Goal: Task Accomplishment & Management: Complete application form

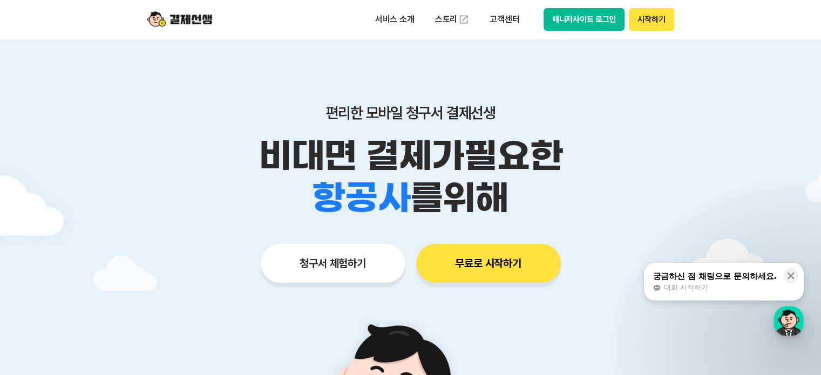
click at [613, 19] on button "매니저사이트 로그인" at bounding box center [583, 19] width 81 height 23
click at [361, 263] on button "청구서 체험하기" at bounding box center [333, 263] width 145 height 39
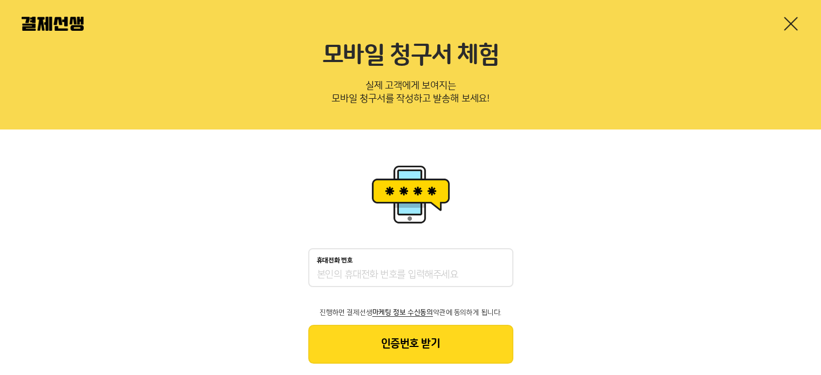
scroll to position [44, 0]
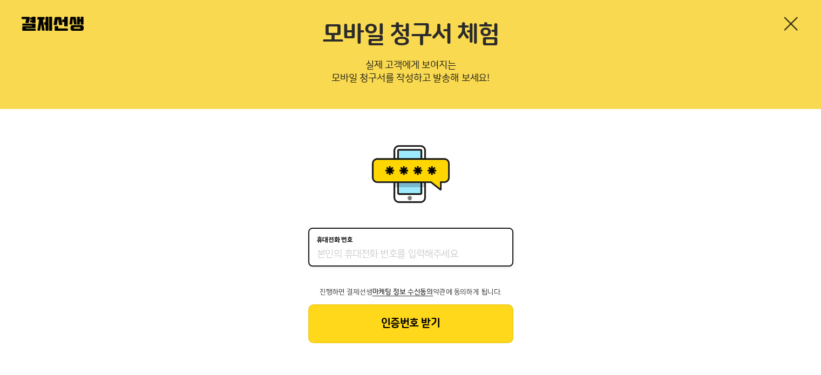
click at [346, 250] on input "휴대전화 번호" at bounding box center [411, 254] width 188 height 13
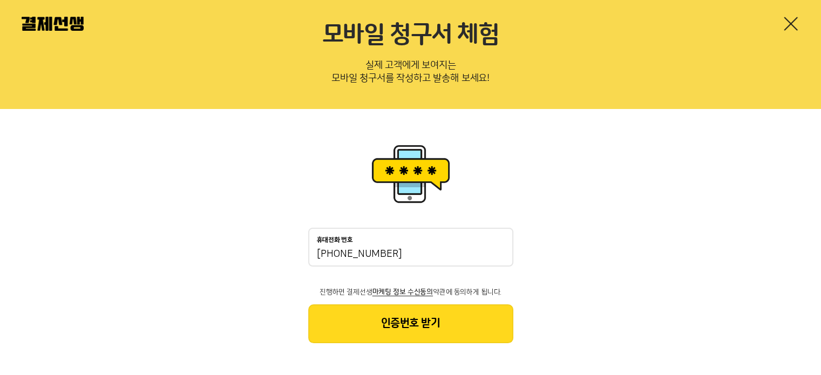
click at [379, 324] on button "인증번호 받기" at bounding box center [410, 323] width 205 height 39
click at [364, 253] on input "010-2853-35" at bounding box center [411, 254] width 188 height 13
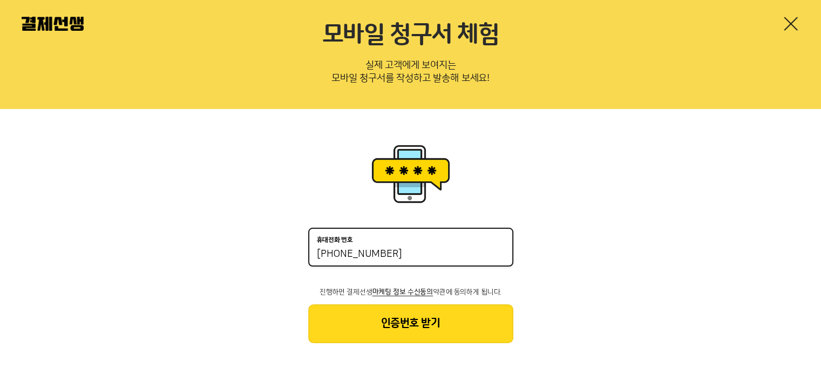
click at [339, 252] on input "010-2853-35" at bounding box center [411, 254] width 188 height 13
type input "01028533547"
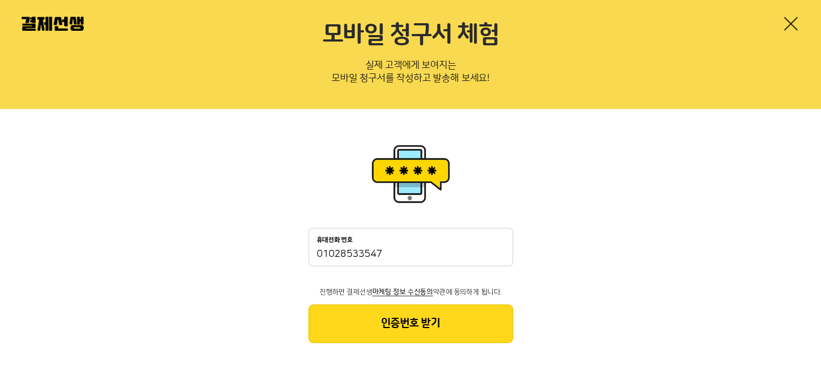
drag, startPoint x: 384, startPoint y: 325, endPoint x: 248, endPoint y: 391, distance: 151.6
click at [248, 375] on html "모바일 청구서 체험 실제 고객에게 보여지는 모바일 청구서를 작성하고 발송해 보세요! 휴대전화 번호 01028533547 진행하면 결제선생 마케…" at bounding box center [410, 166] width 821 height 420
click at [792, 25] on link at bounding box center [790, 23] width 17 height 17
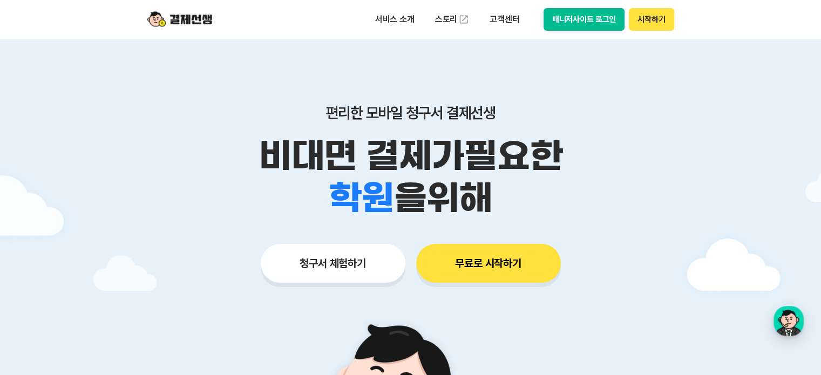
click at [477, 264] on button "무료로 시작하기" at bounding box center [488, 263] width 145 height 39
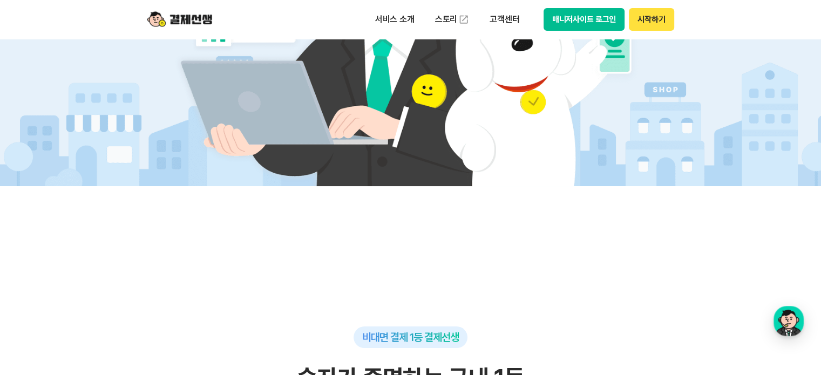
scroll to position [162, 0]
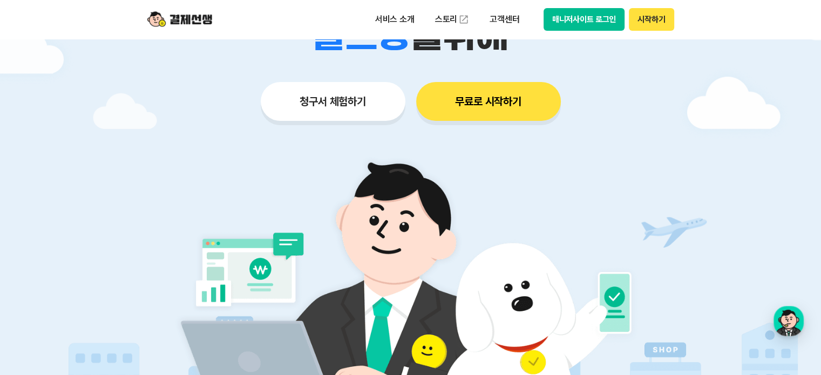
click at [342, 94] on button "청구서 체험하기" at bounding box center [333, 101] width 145 height 39
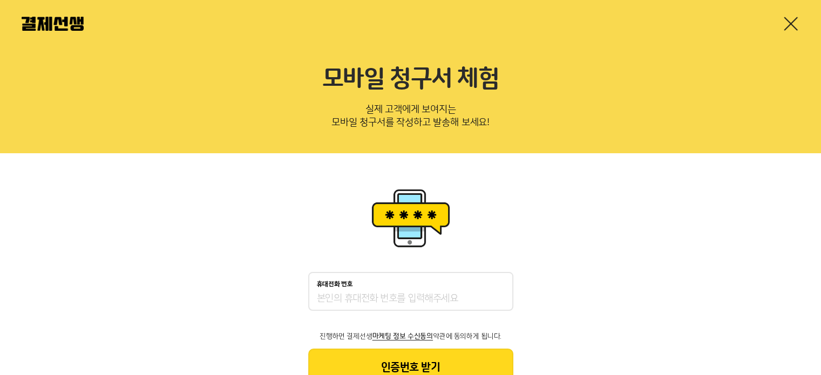
click at [373, 290] on div "휴대전화 번호" at bounding box center [410, 291] width 205 height 39
click at [369, 295] on input "휴대전화 번호" at bounding box center [411, 299] width 188 height 13
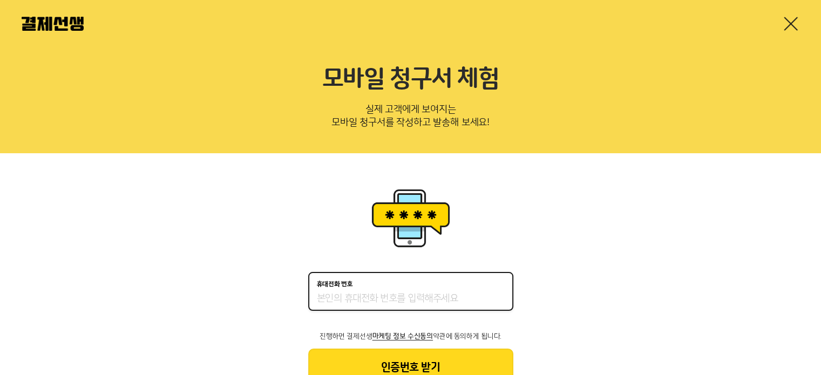
type input "01028533547"
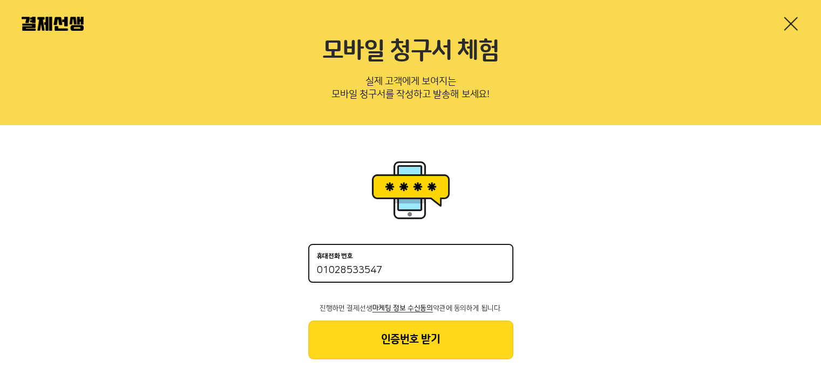
scroll to position [44, 0]
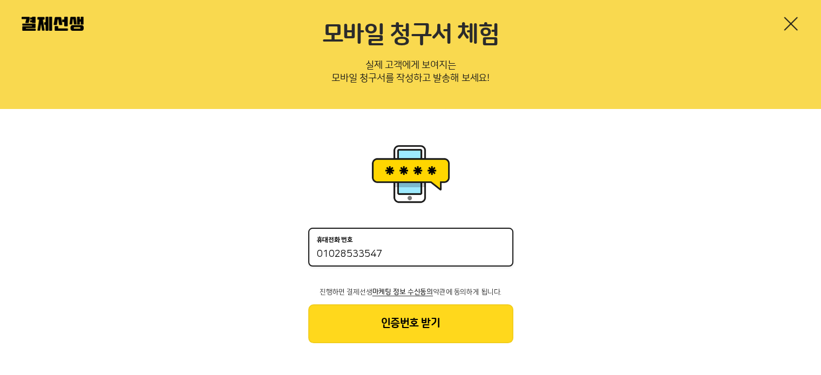
click at [397, 330] on button "인증번호 받기" at bounding box center [410, 323] width 205 height 39
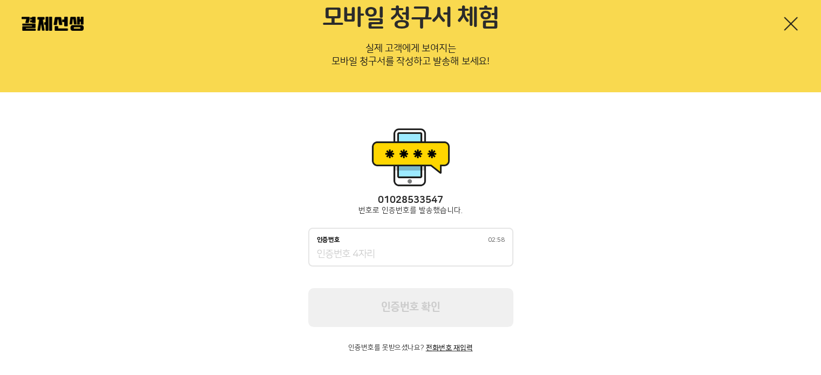
scroll to position [70, 0]
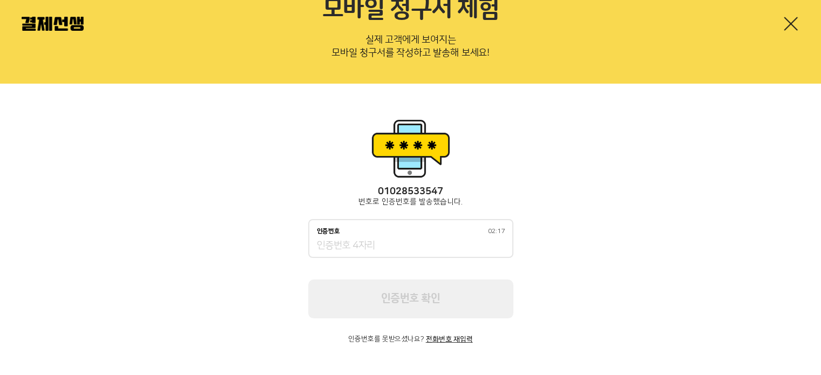
click at [317, 241] on input "인증번호 02:17" at bounding box center [411, 246] width 188 height 13
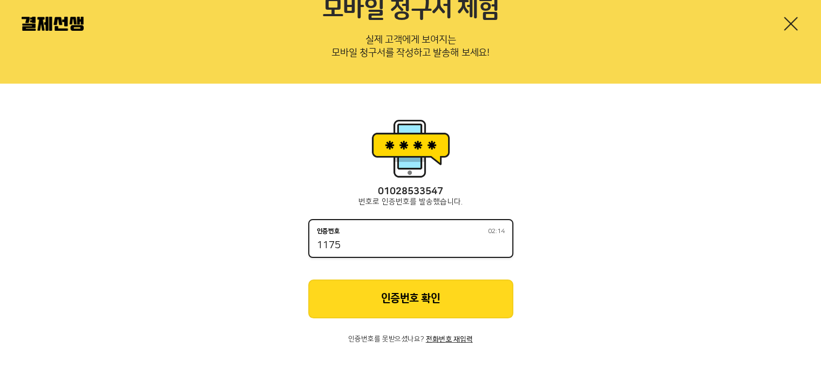
type input "1175"
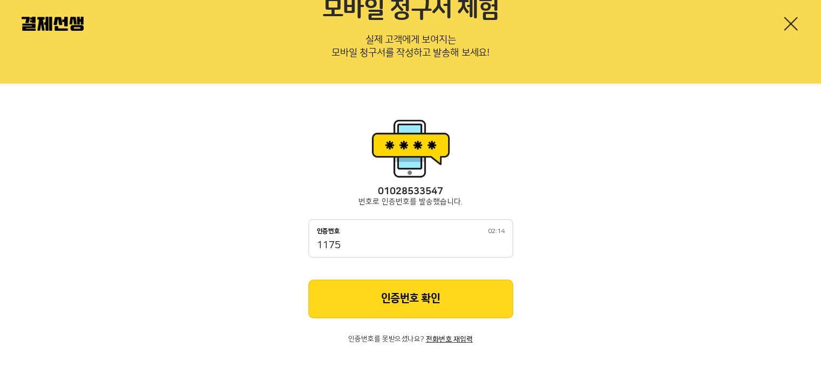
click at [388, 302] on button "인증번호 확인" at bounding box center [410, 299] width 205 height 39
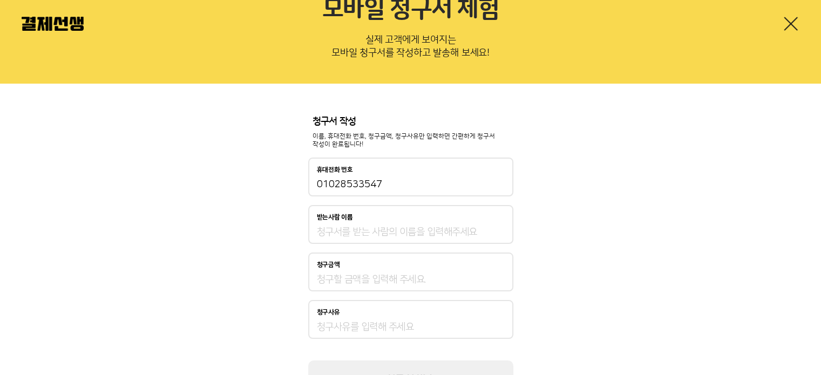
click at [347, 233] on input "받는사람 이름" at bounding box center [411, 232] width 188 height 13
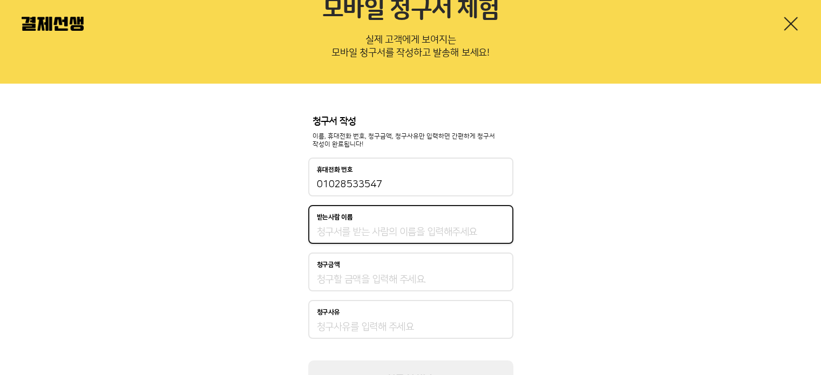
type input "이상희"
click at [353, 286] on div "청구금액" at bounding box center [410, 272] width 205 height 39
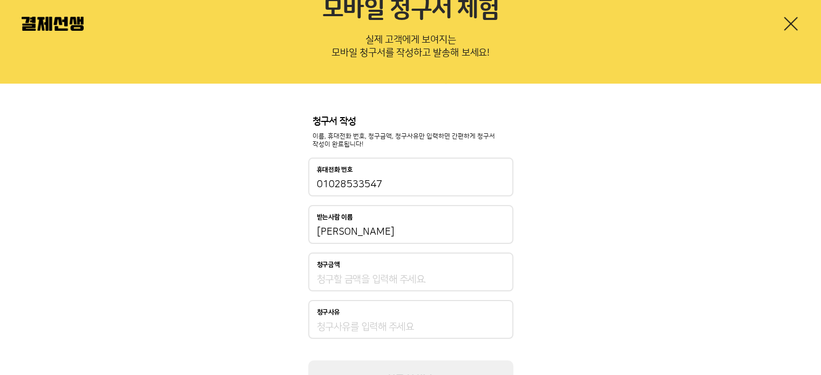
click at [350, 278] on input "청구금액" at bounding box center [411, 279] width 188 height 13
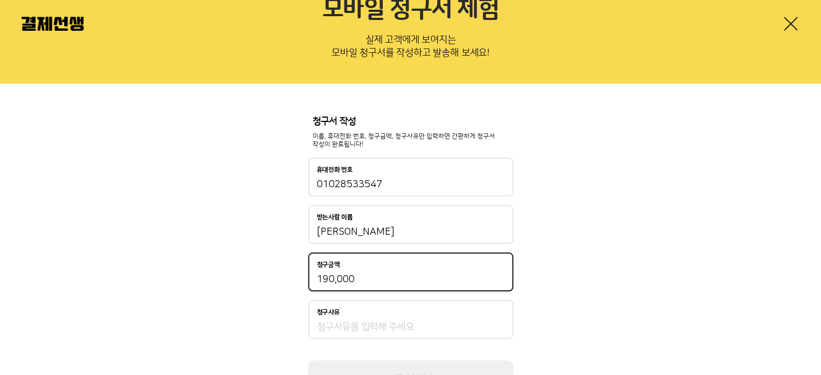
type input "190,000"
click at [342, 323] on input "청구사유" at bounding box center [411, 327] width 188 height 13
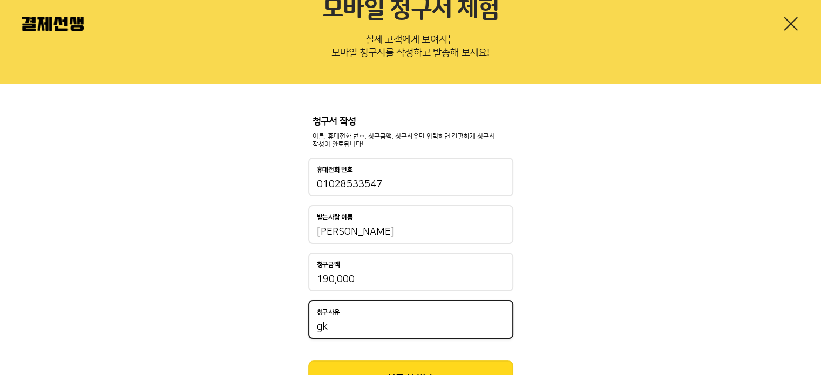
type input "g"
type input "ㅎ"
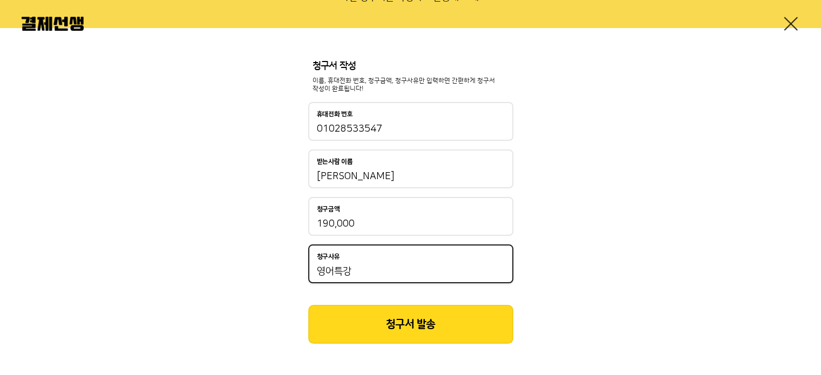
scroll to position [126, 0]
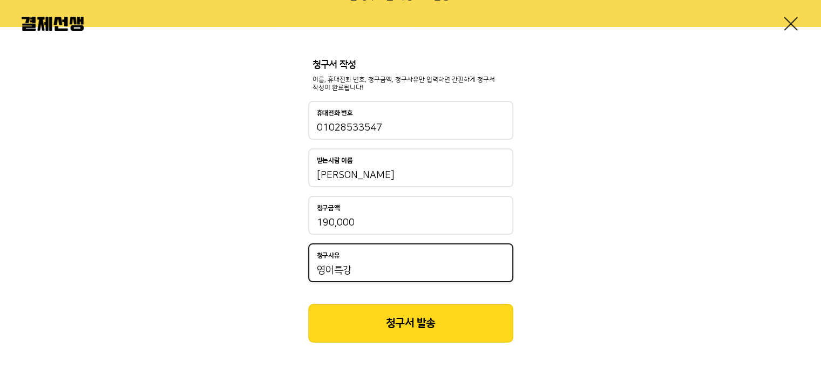
type input "영어특강"
click at [420, 331] on button "청구서 발송" at bounding box center [410, 323] width 205 height 39
